Goal: Find specific page/section: Find specific page/section

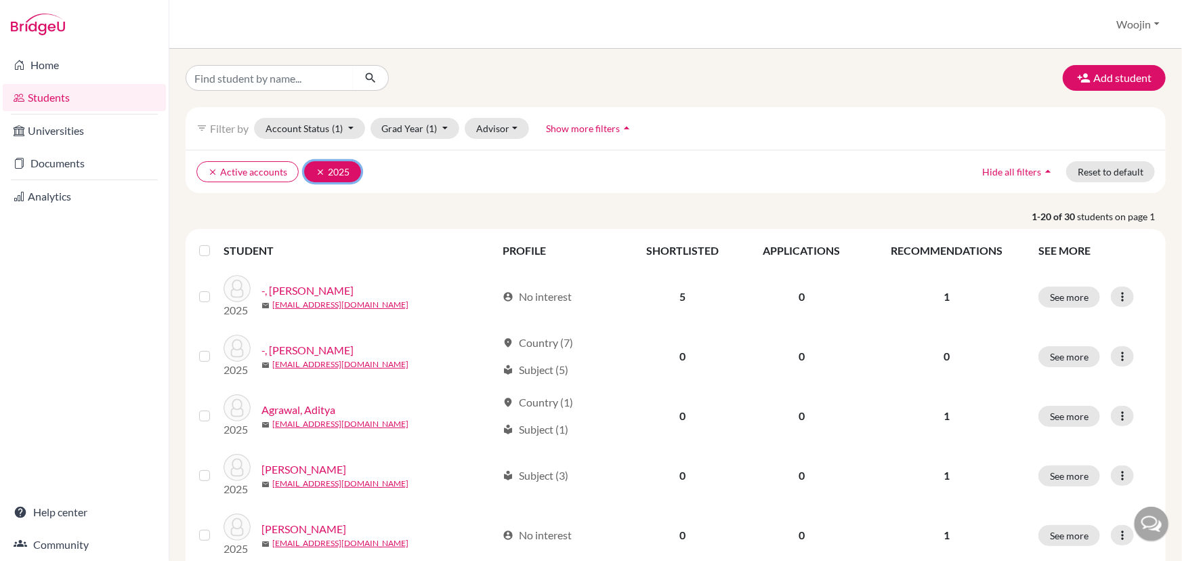
click at [316, 172] on icon "clear" at bounding box center [320, 171] width 9 height 9
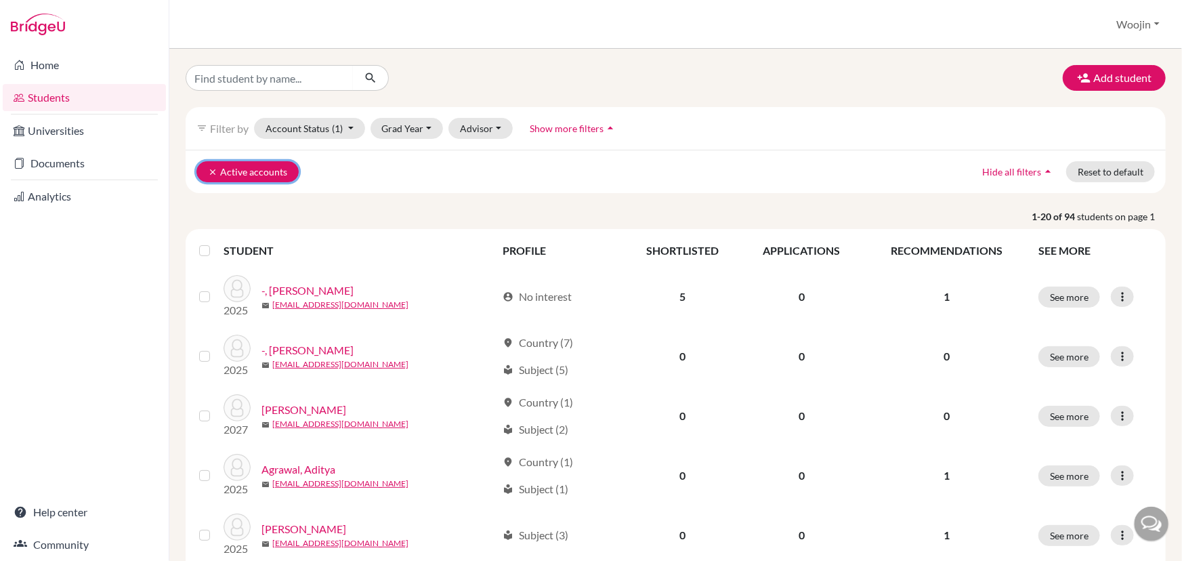
click at [215, 169] on icon "clear" at bounding box center [212, 171] width 9 height 9
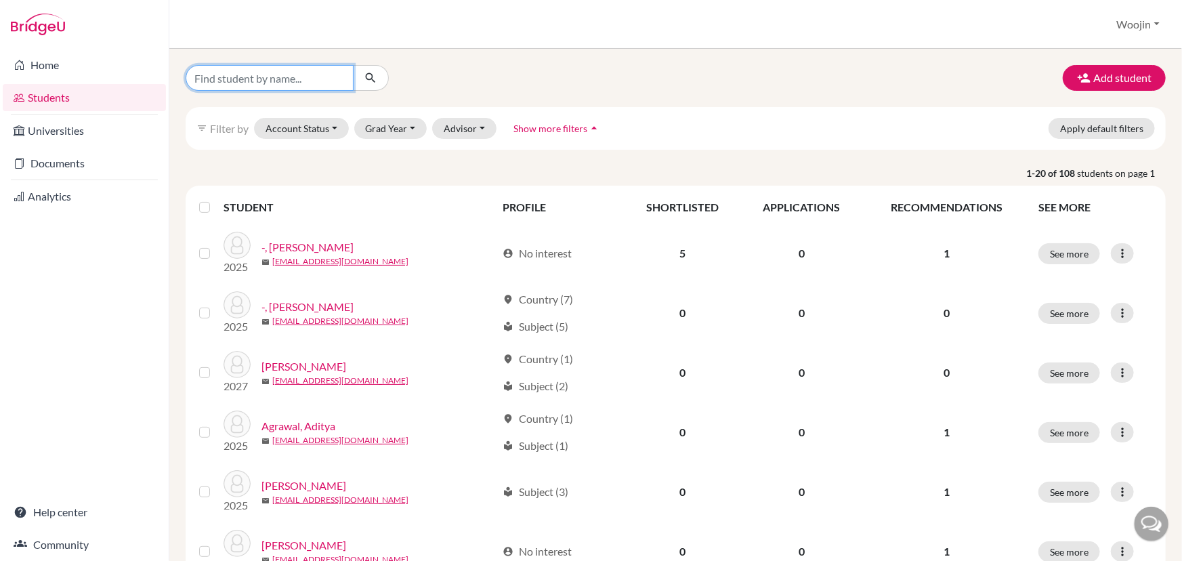
click at [275, 80] on input "Find student by name..." at bounding box center [270, 78] width 168 height 26
type input "woojin"
click button "submit" at bounding box center [371, 78] width 36 height 26
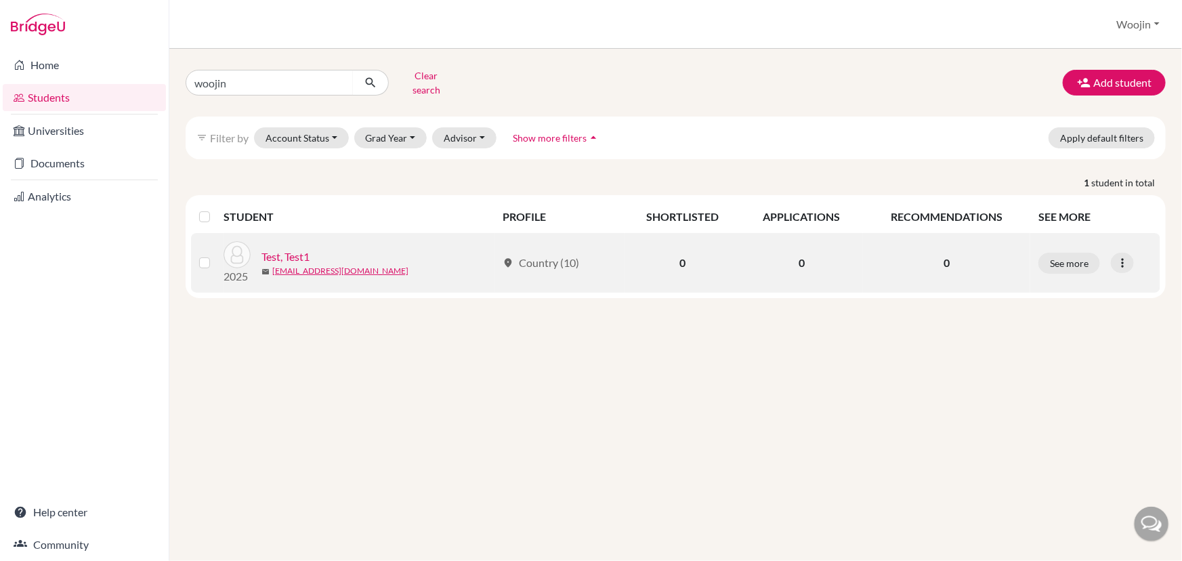
click at [279, 249] on link "Test, Test1" at bounding box center [286, 257] width 48 height 16
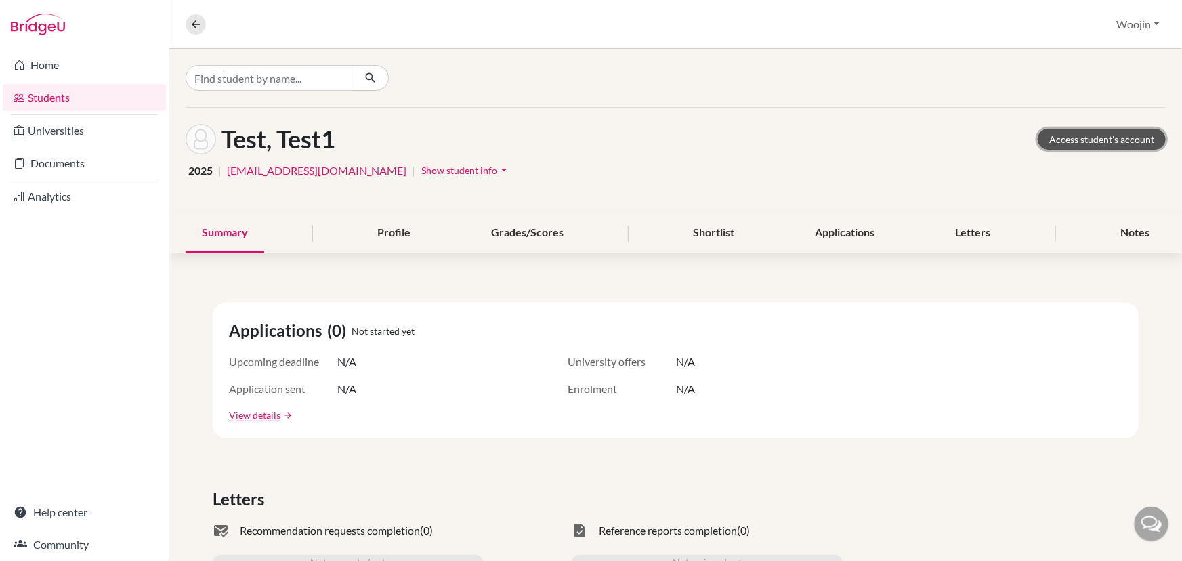
click at [1049, 144] on link "Access student's account" at bounding box center [1102, 139] width 128 height 21
